Goal: Navigation & Orientation: Find specific page/section

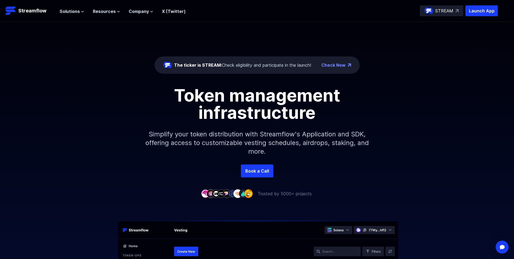
click at [470, 52] on div "The ticker is STREAM: Check eligibility and participate in the launch! Check No…" at bounding box center [257, 93] width 514 height 142
click at [98, 12] on span "Resources" at bounding box center [104, 11] width 23 height 6
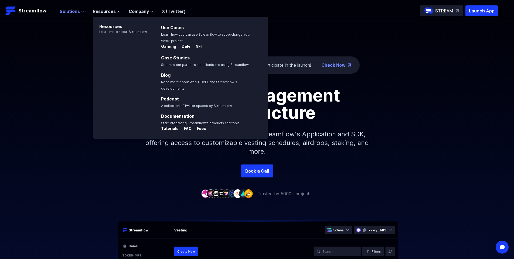
click at [75, 11] on span "Solutions" at bounding box center [70, 11] width 20 height 6
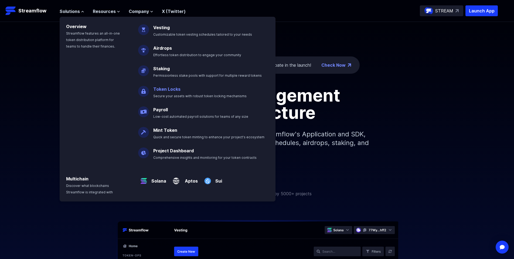
click at [159, 88] on link "Token Locks" at bounding box center [166, 88] width 27 height 5
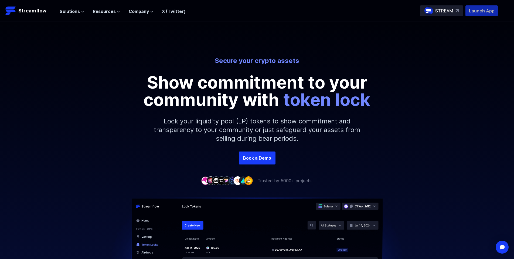
click at [476, 10] on p "Launch App" at bounding box center [481, 10] width 32 height 11
